Goal: Entertainment & Leisure: Consume media (video, audio)

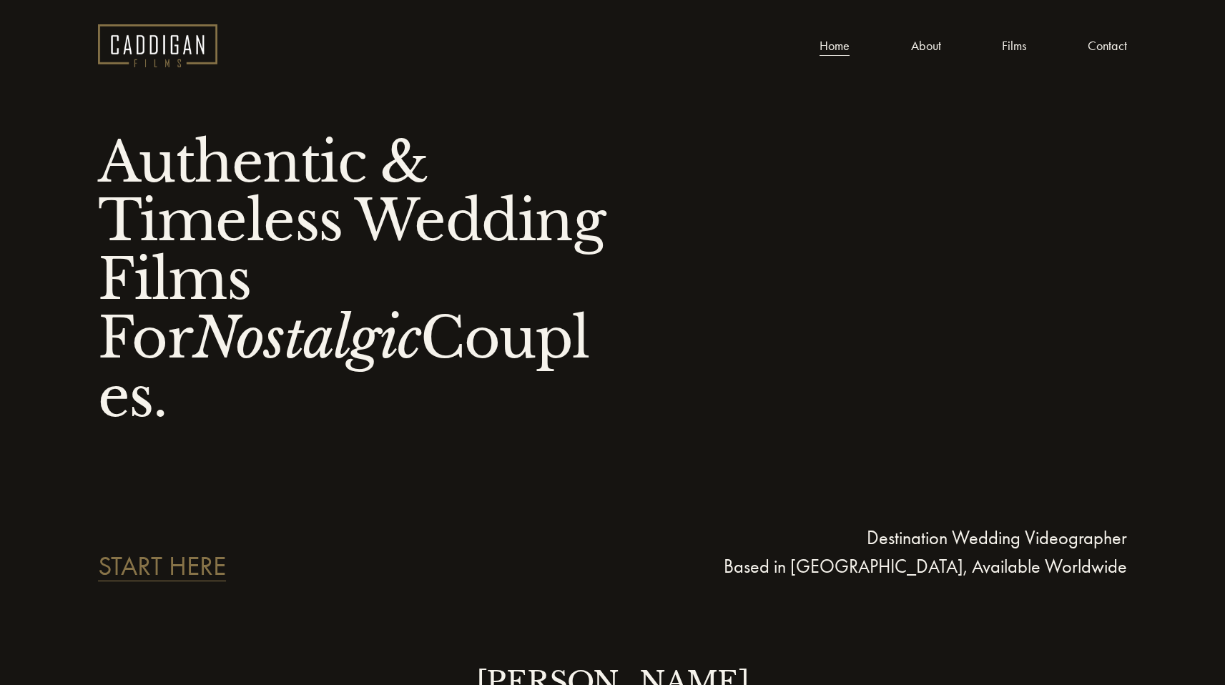
click at [1016, 44] on link "Films" at bounding box center [1013, 46] width 24 height 22
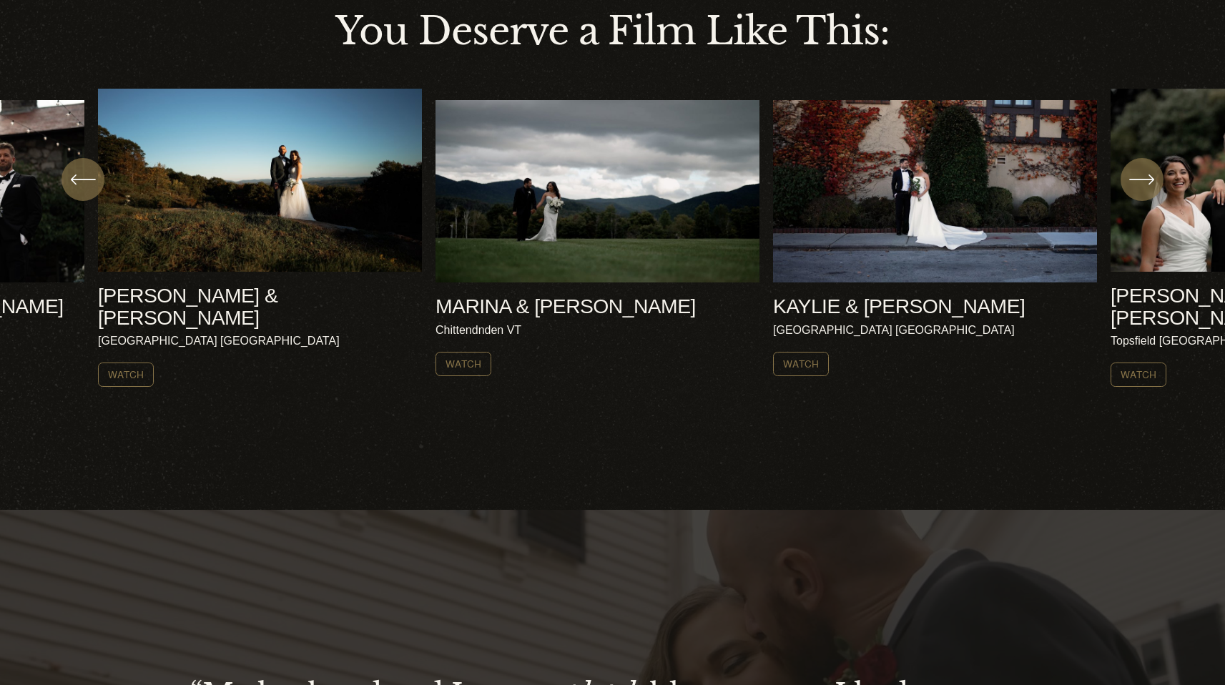
scroll to position [533, 0]
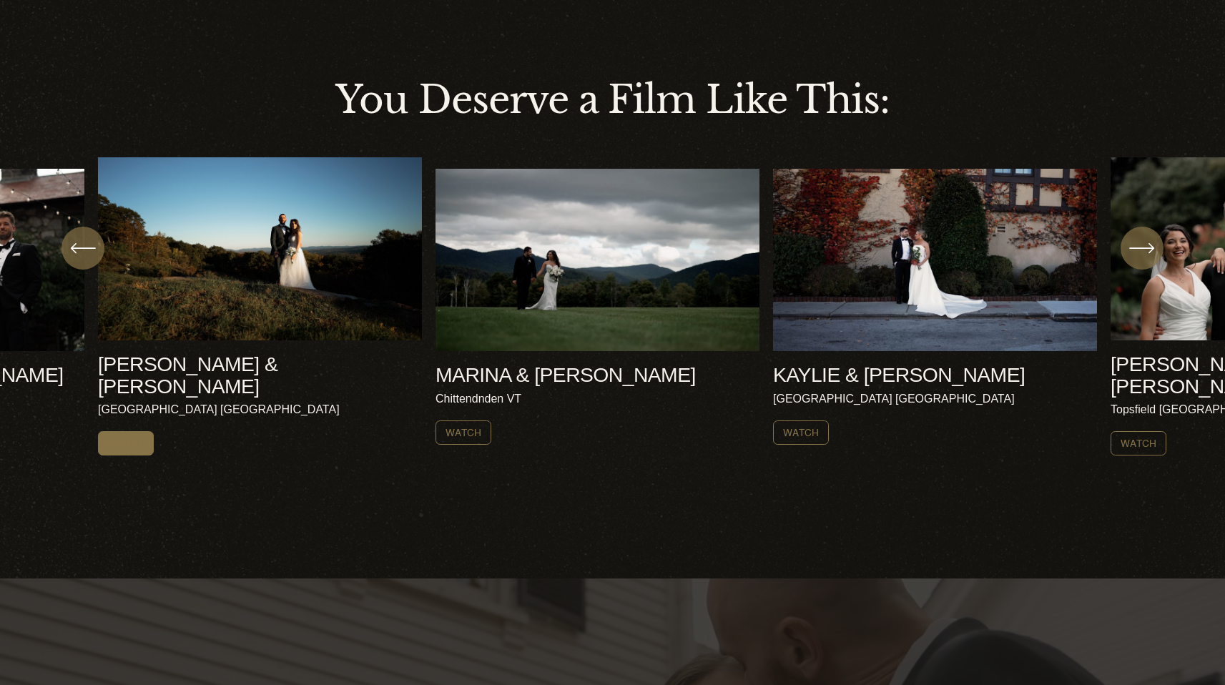
click at [128, 431] on link "Watch" at bounding box center [126, 443] width 56 height 24
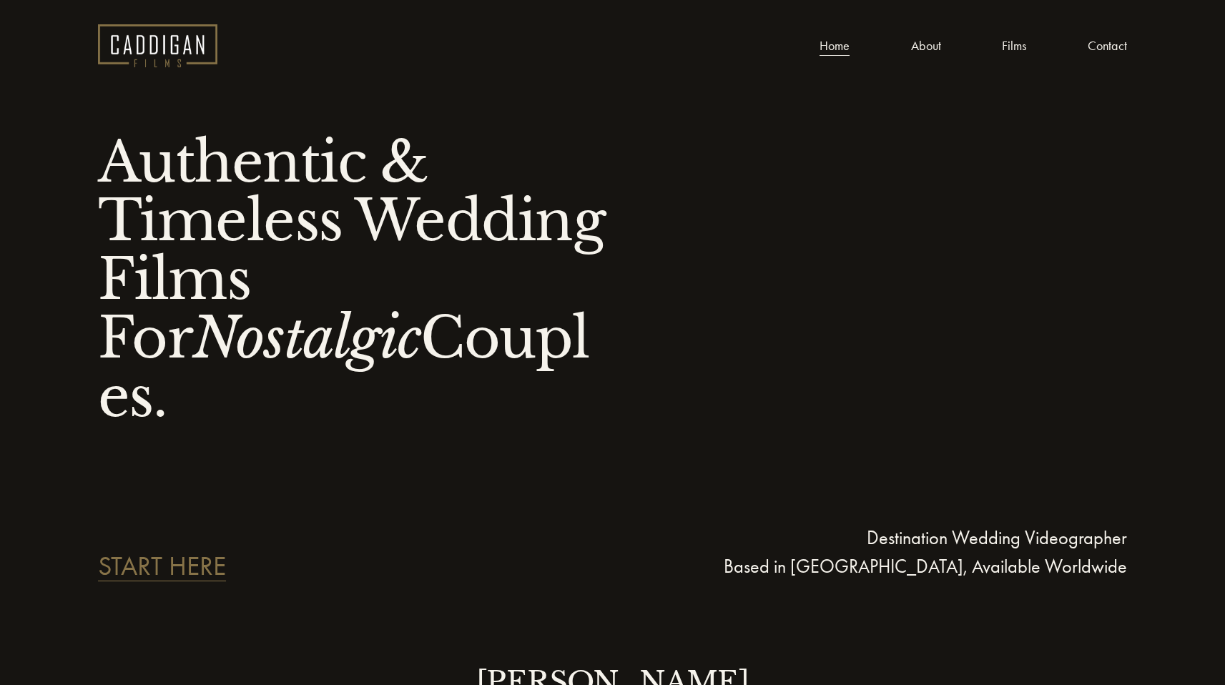
click at [1029, 50] on nav "Home About Films Contact" at bounding box center [972, 46] width 307 height 22
click at [1017, 46] on link "Films" at bounding box center [1013, 46] width 24 height 22
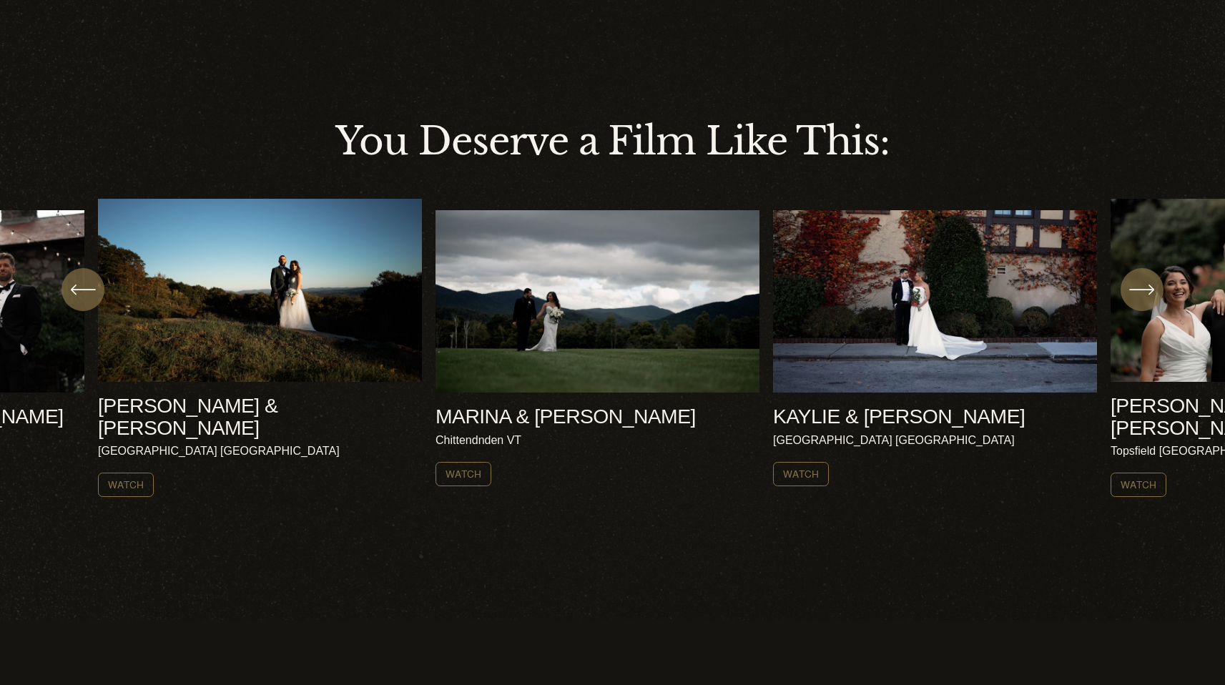
scroll to position [488, 0]
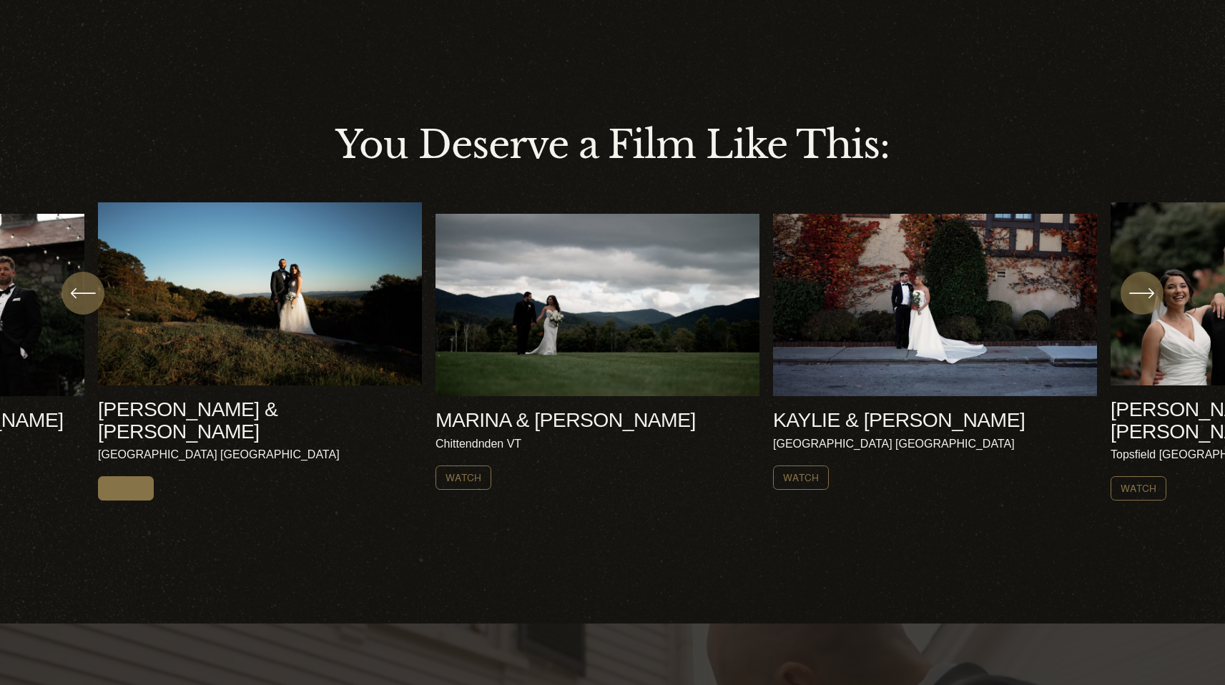
click at [111, 478] on link "Watch" at bounding box center [126, 488] width 56 height 24
